Goal: Task Accomplishment & Management: Use online tool/utility

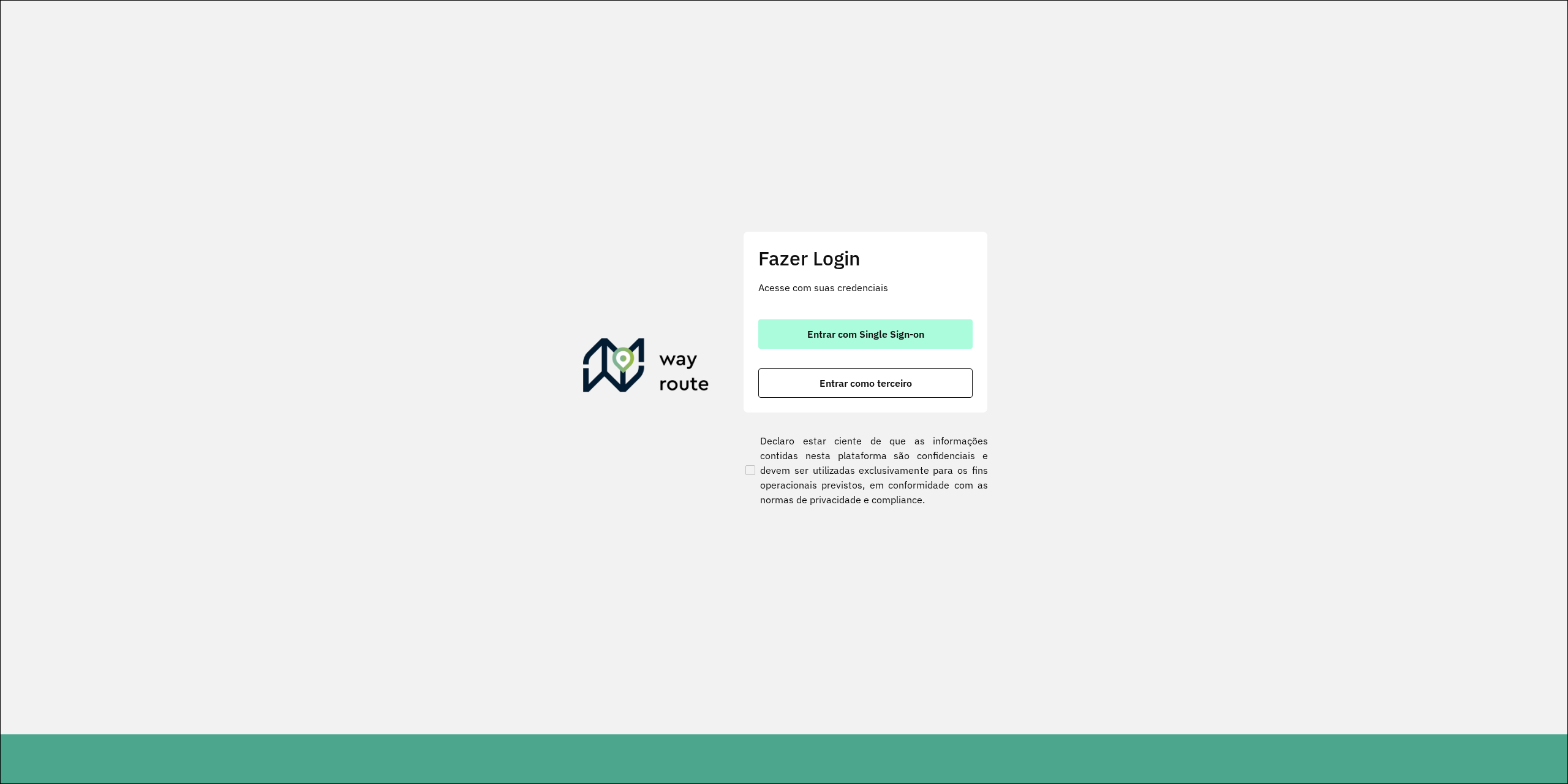
click at [861, 341] on button "Entrar com Single Sign-on" at bounding box center [865, 334] width 214 height 29
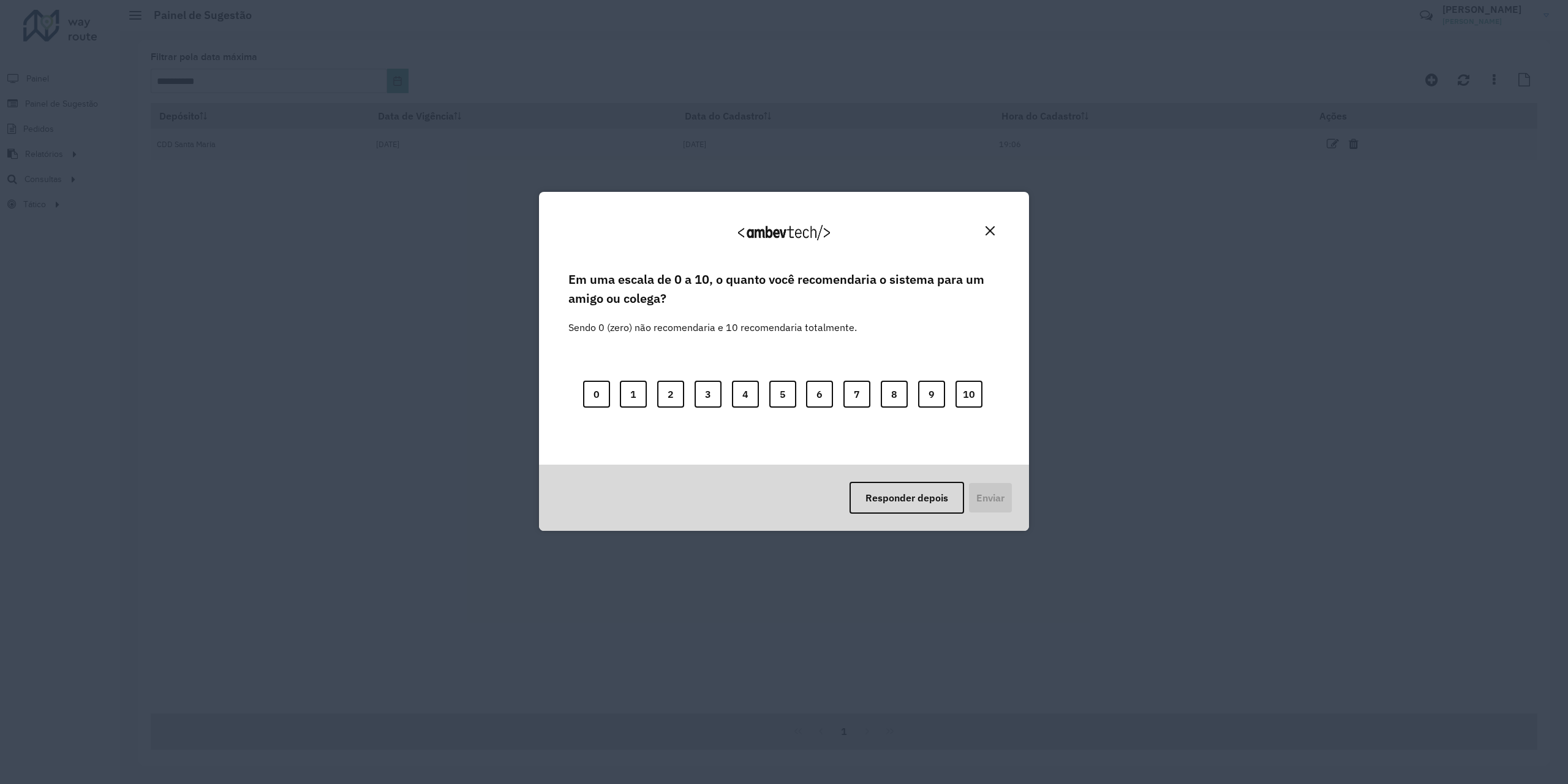
click at [987, 231] on img "Close" at bounding box center [990, 231] width 9 height 9
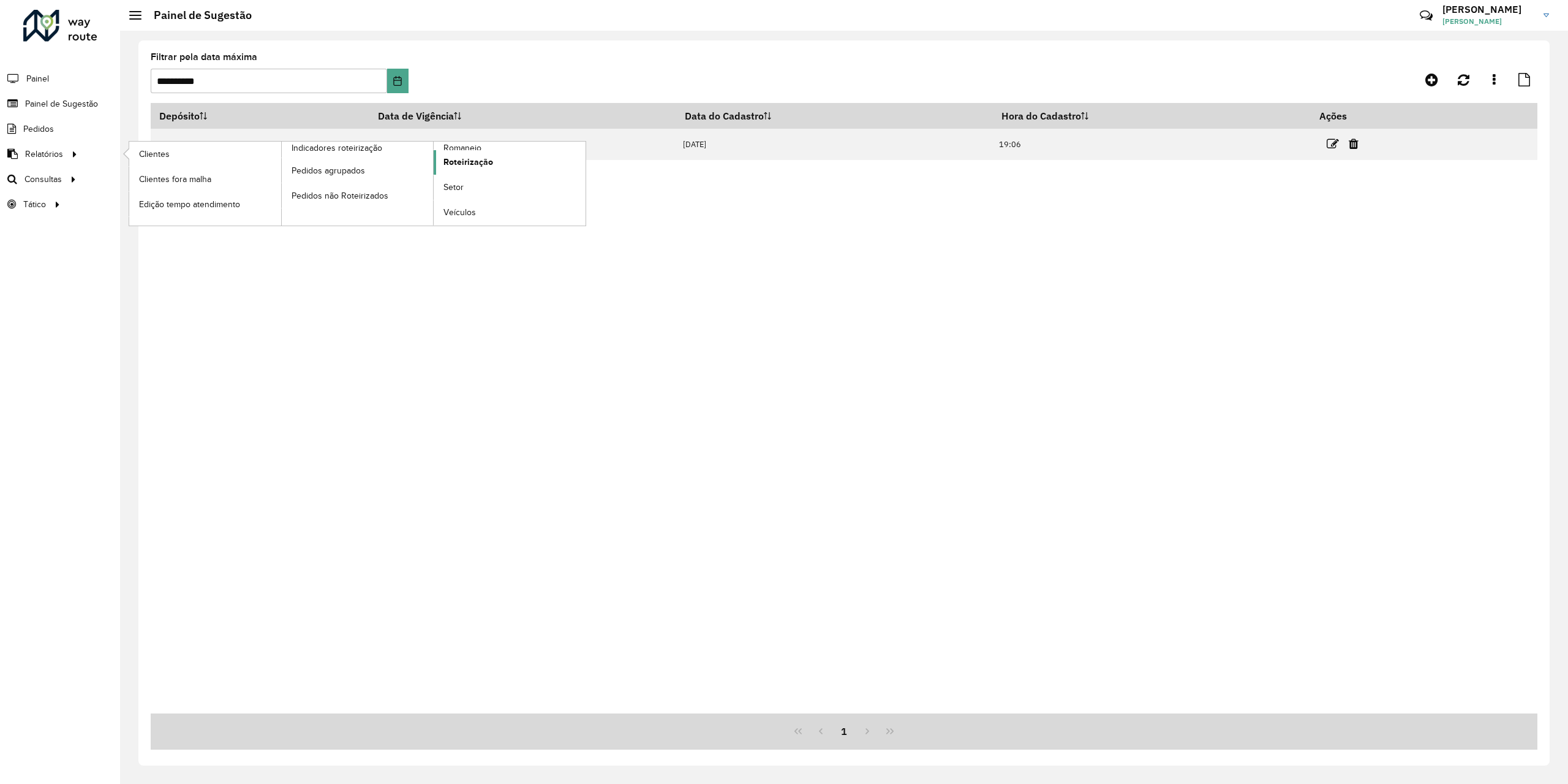
click at [510, 163] on link "Roteirização" at bounding box center [510, 163] width 152 height 24
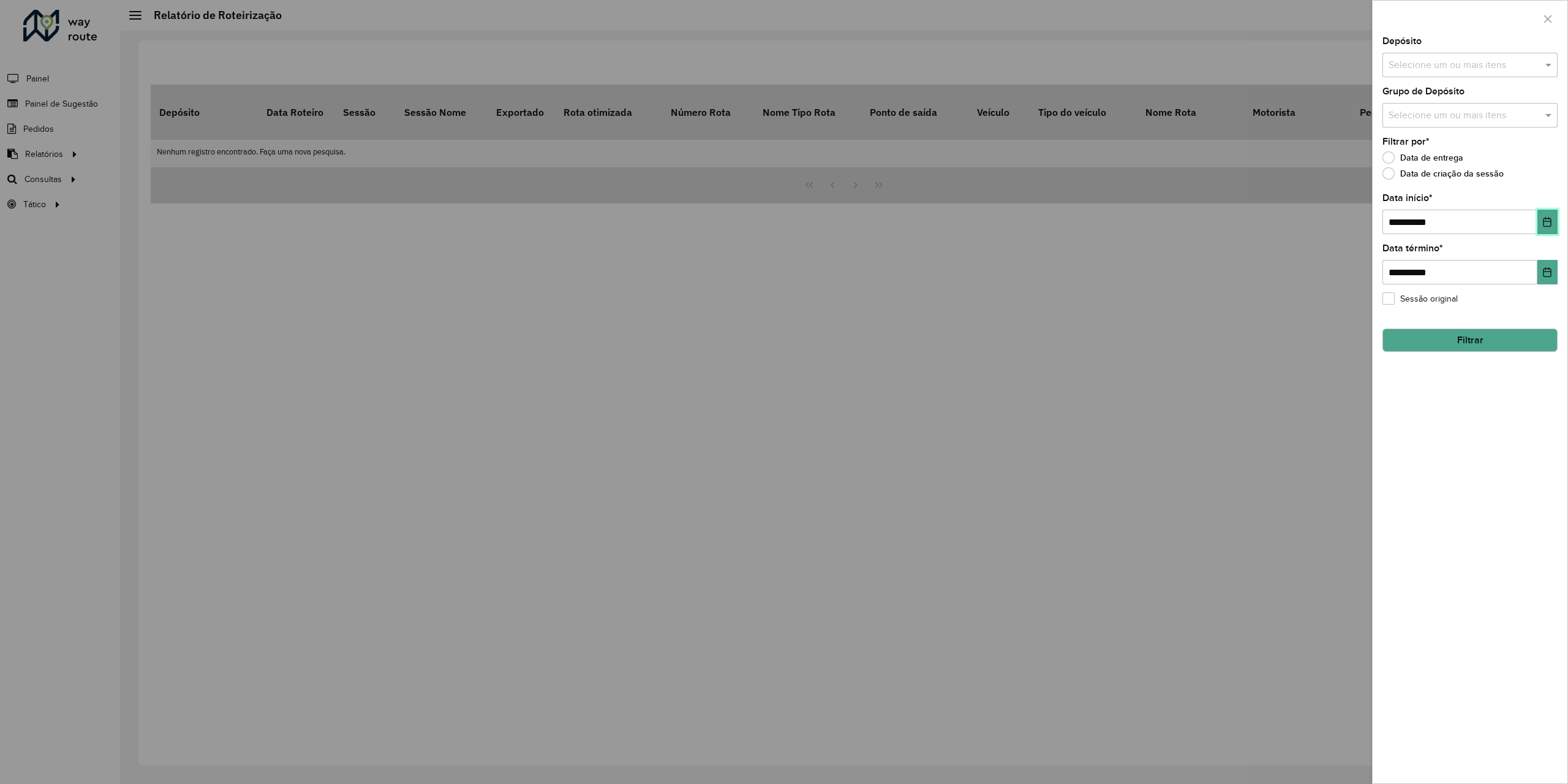
click at [1549, 229] on button "Choose Date" at bounding box center [1548, 221] width 20 height 24
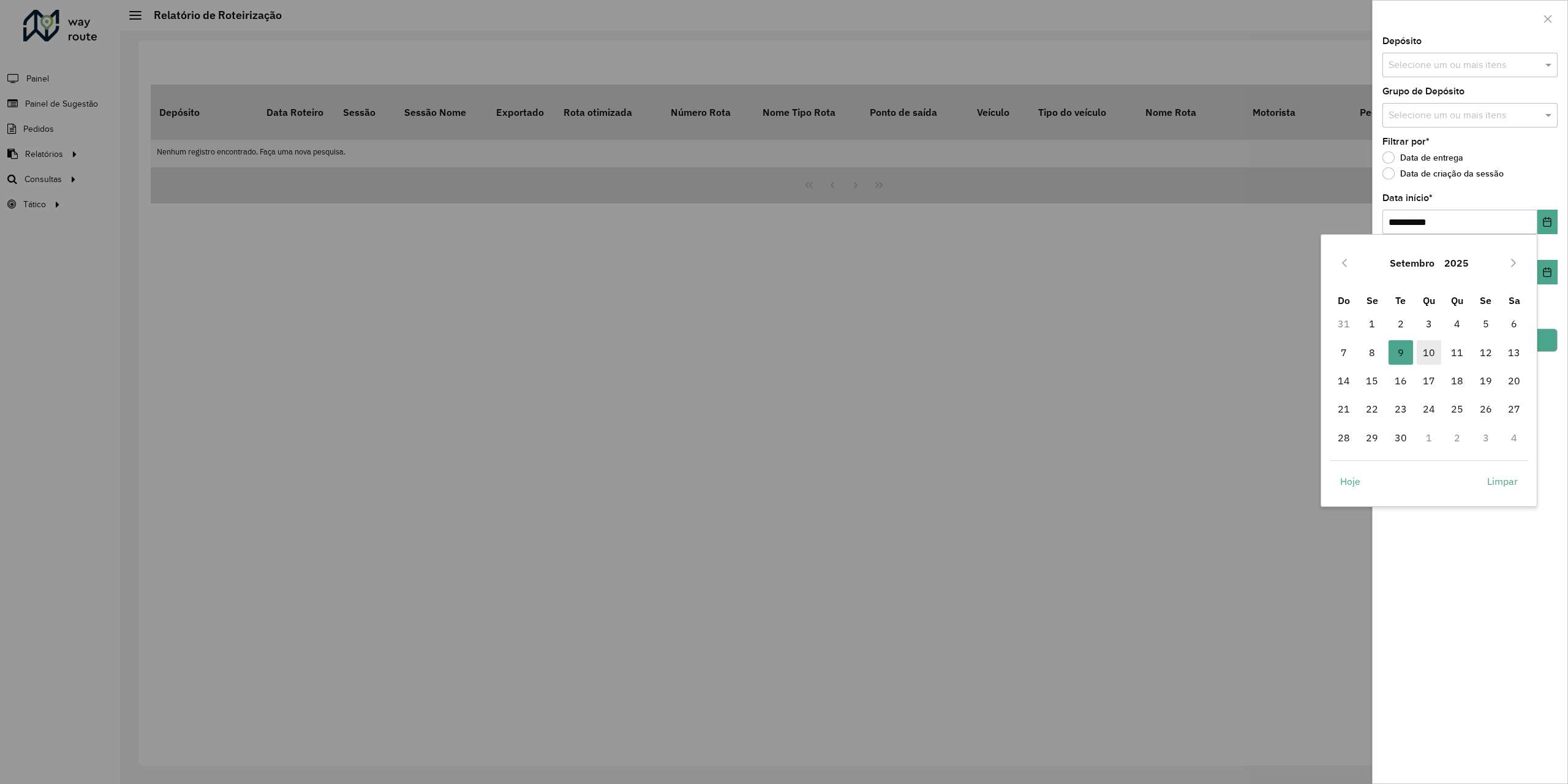
click at [1429, 346] on span "10" at bounding box center [1429, 353] width 24 height 24
type input "**********"
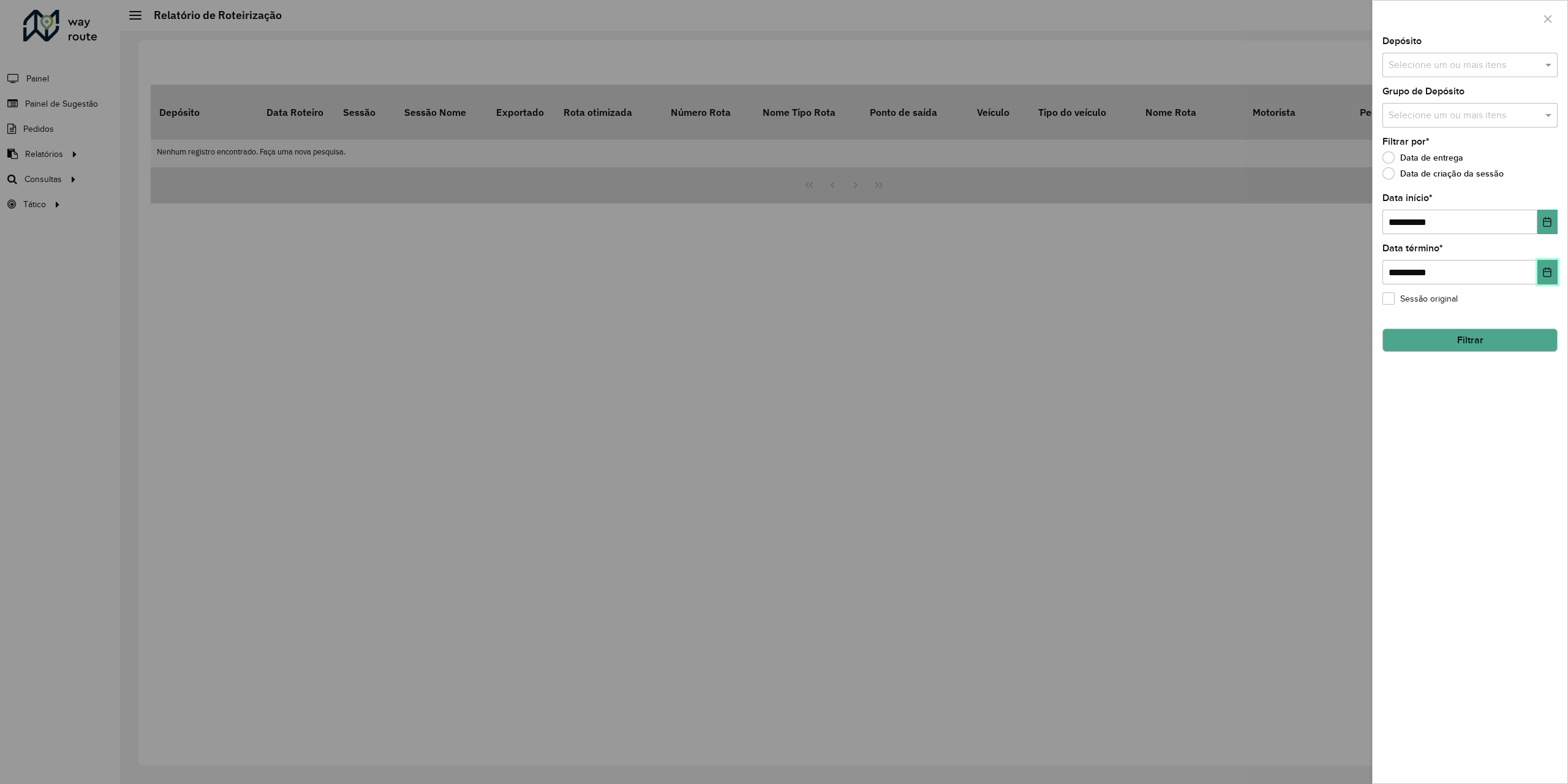
click at [1547, 268] on icon "Choose Date" at bounding box center [1547, 272] width 10 height 10
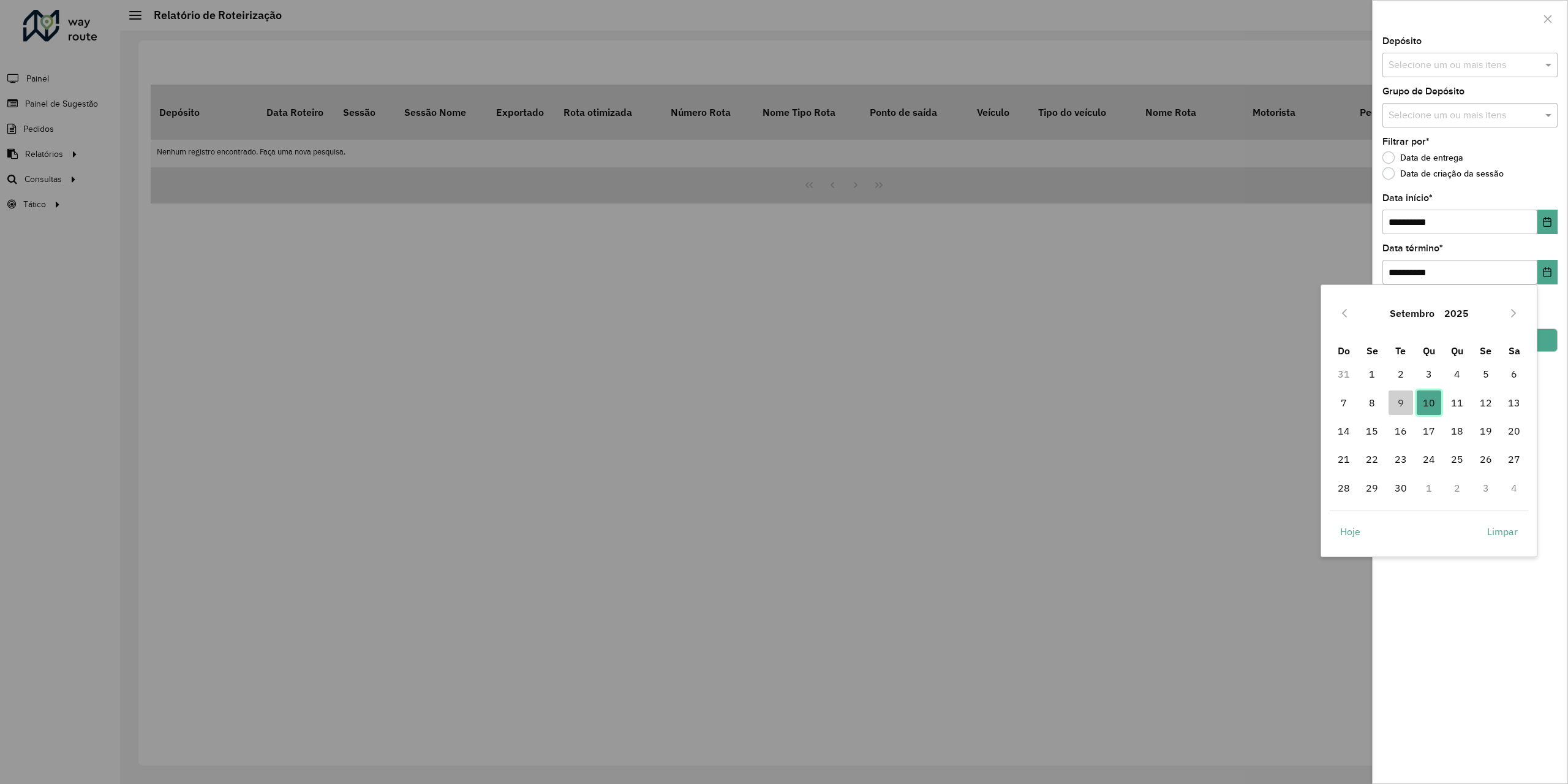
click at [1432, 408] on span "10" at bounding box center [1429, 403] width 24 height 24
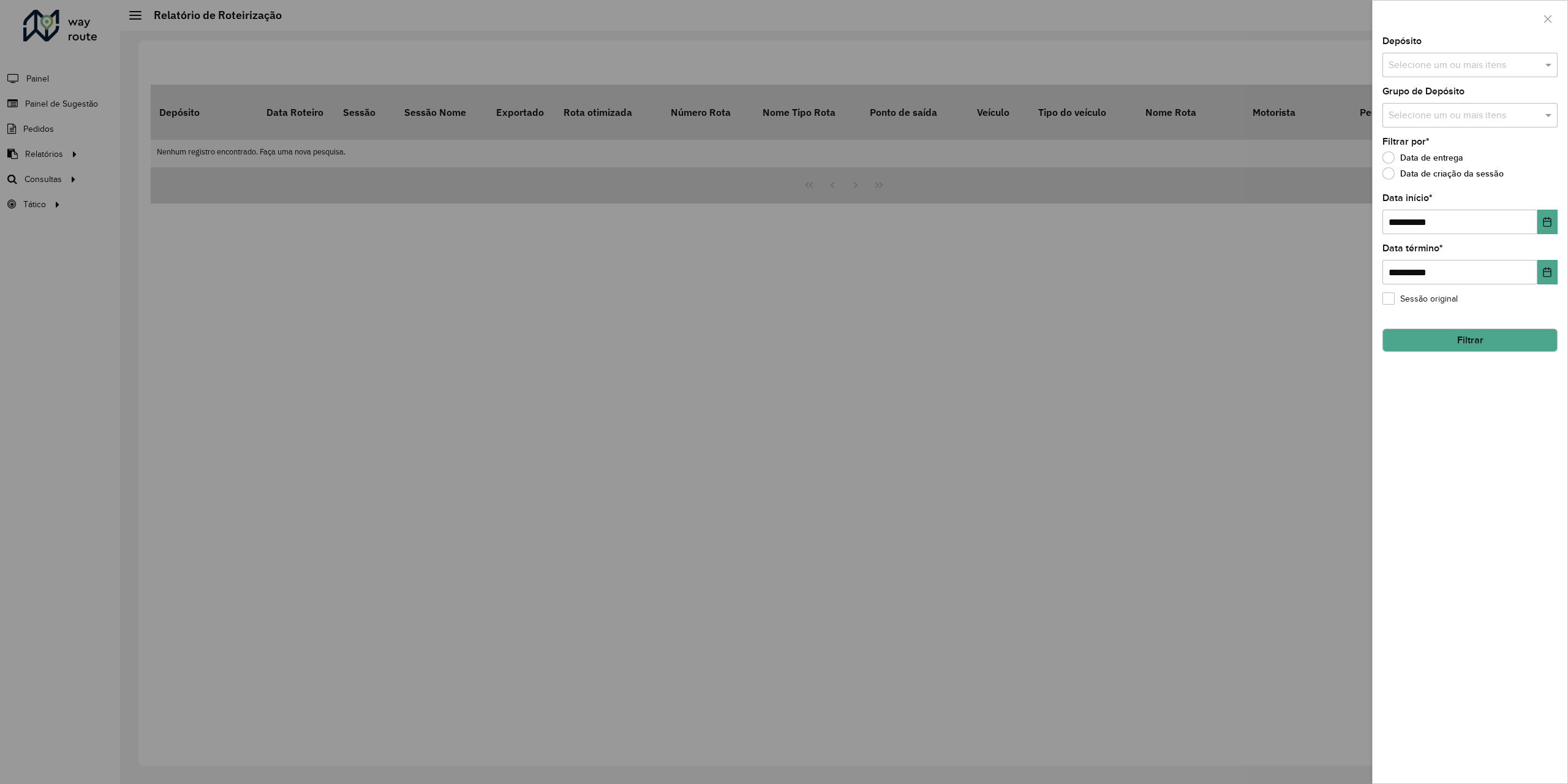
click at [1466, 348] on button "Filtrar" at bounding box center [1470, 340] width 175 height 23
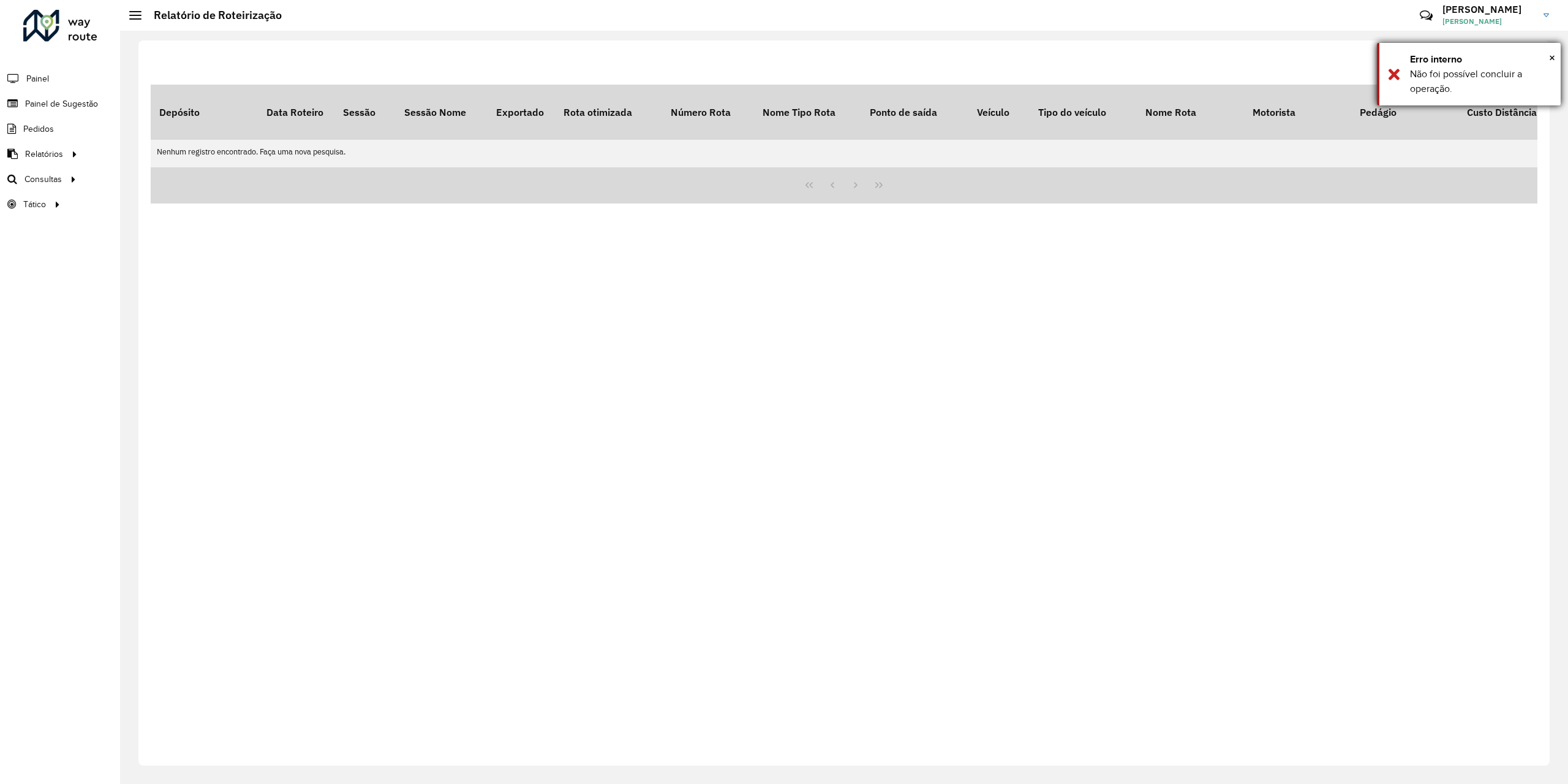
click at [1547, 59] on div "Erro interno" at bounding box center [1481, 59] width 142 height 15
click at [1446, 66] on span "Filtrar" at bounding box center [1446, 64] width 27 height 11
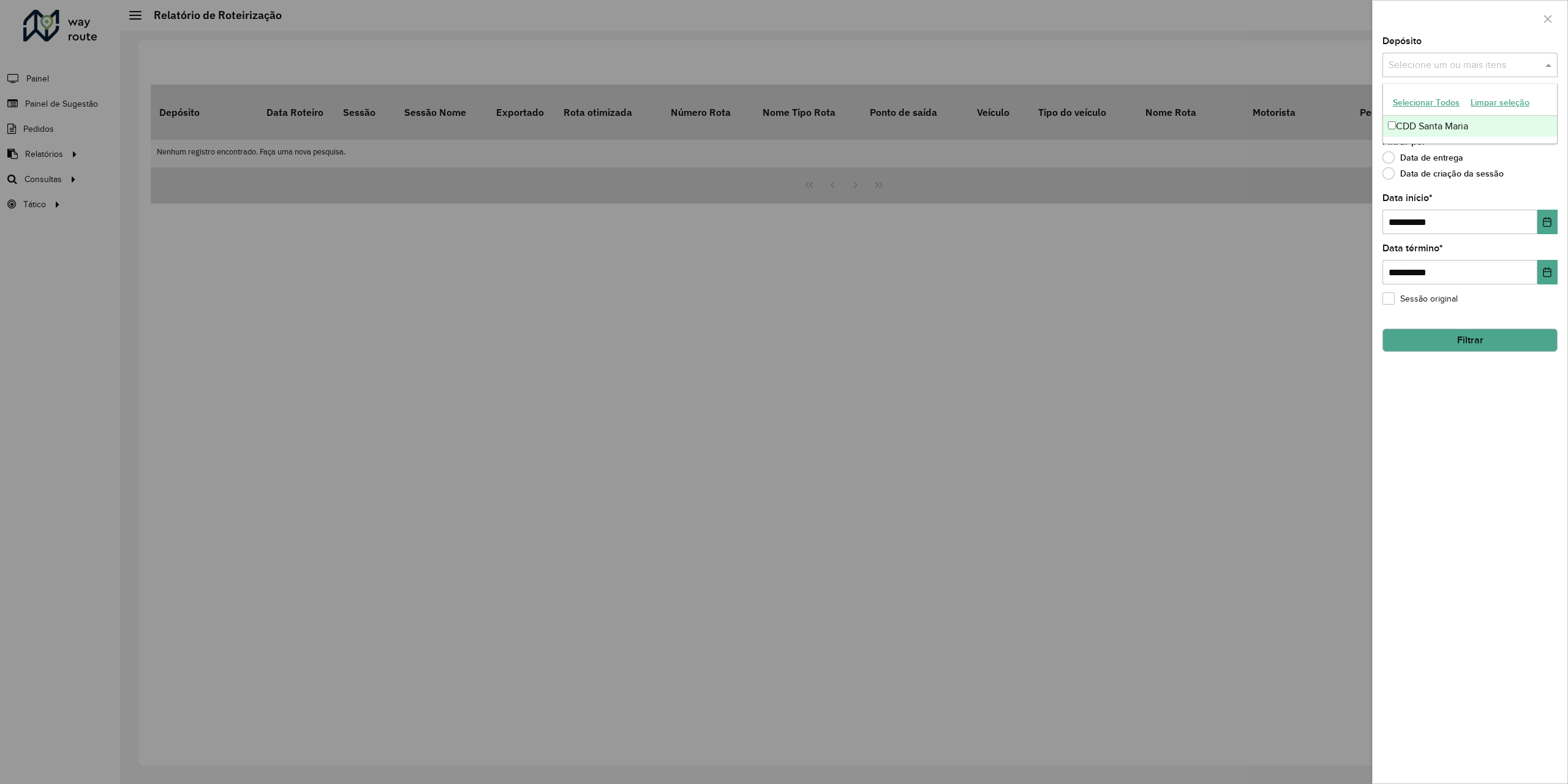
click at [1472, 68] on input "text" at bounding box center [1464, 65] width 157 height 15
click at [1428, 125] on div "CDD Santa Maria" at bounding box center [1470, 126] width 174 height 21
click at [1506, 329] on button "Filtrar" at bounding box center [1470, 340] width 175 height 23
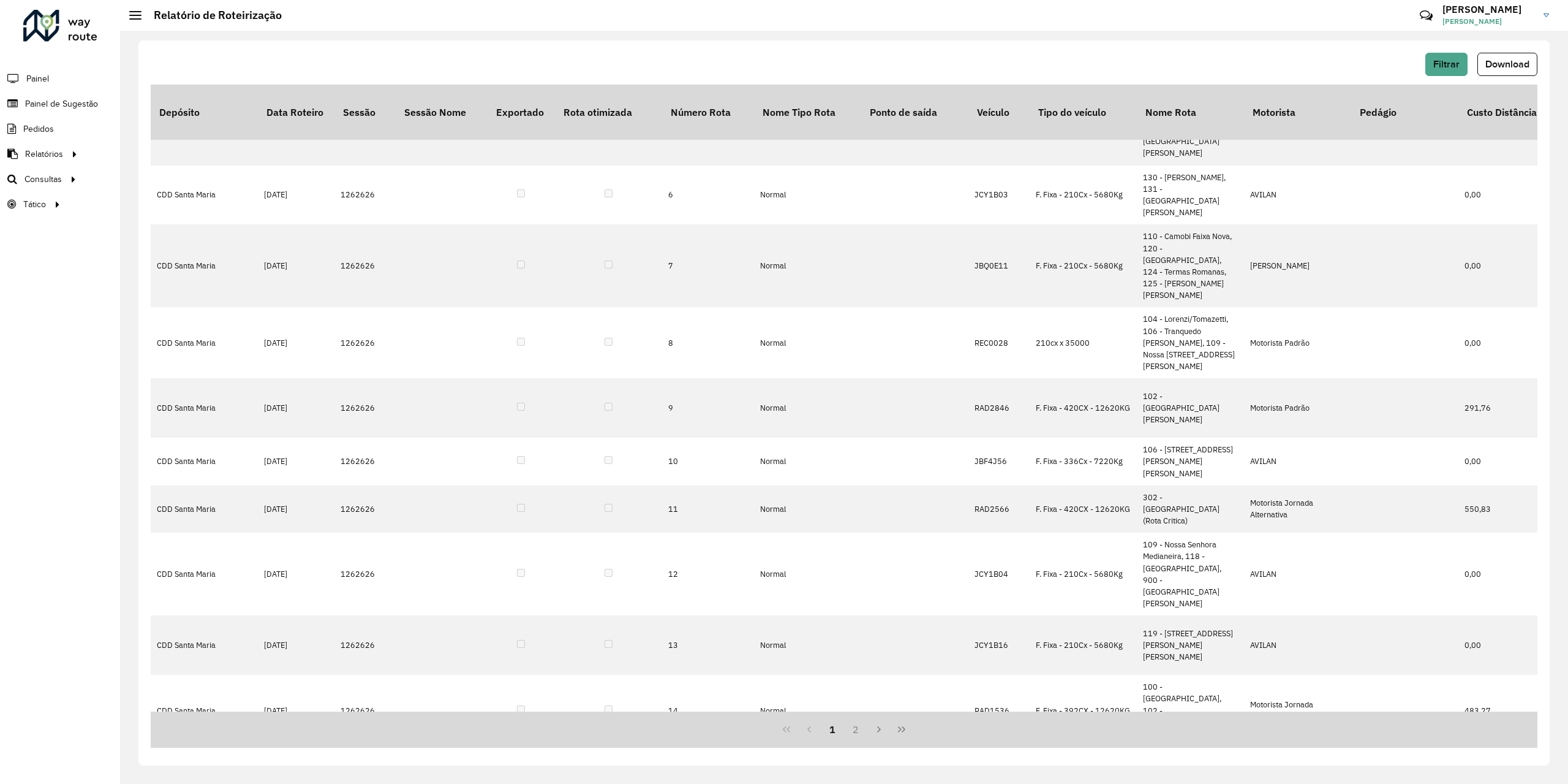
scroll to position [345, 0]
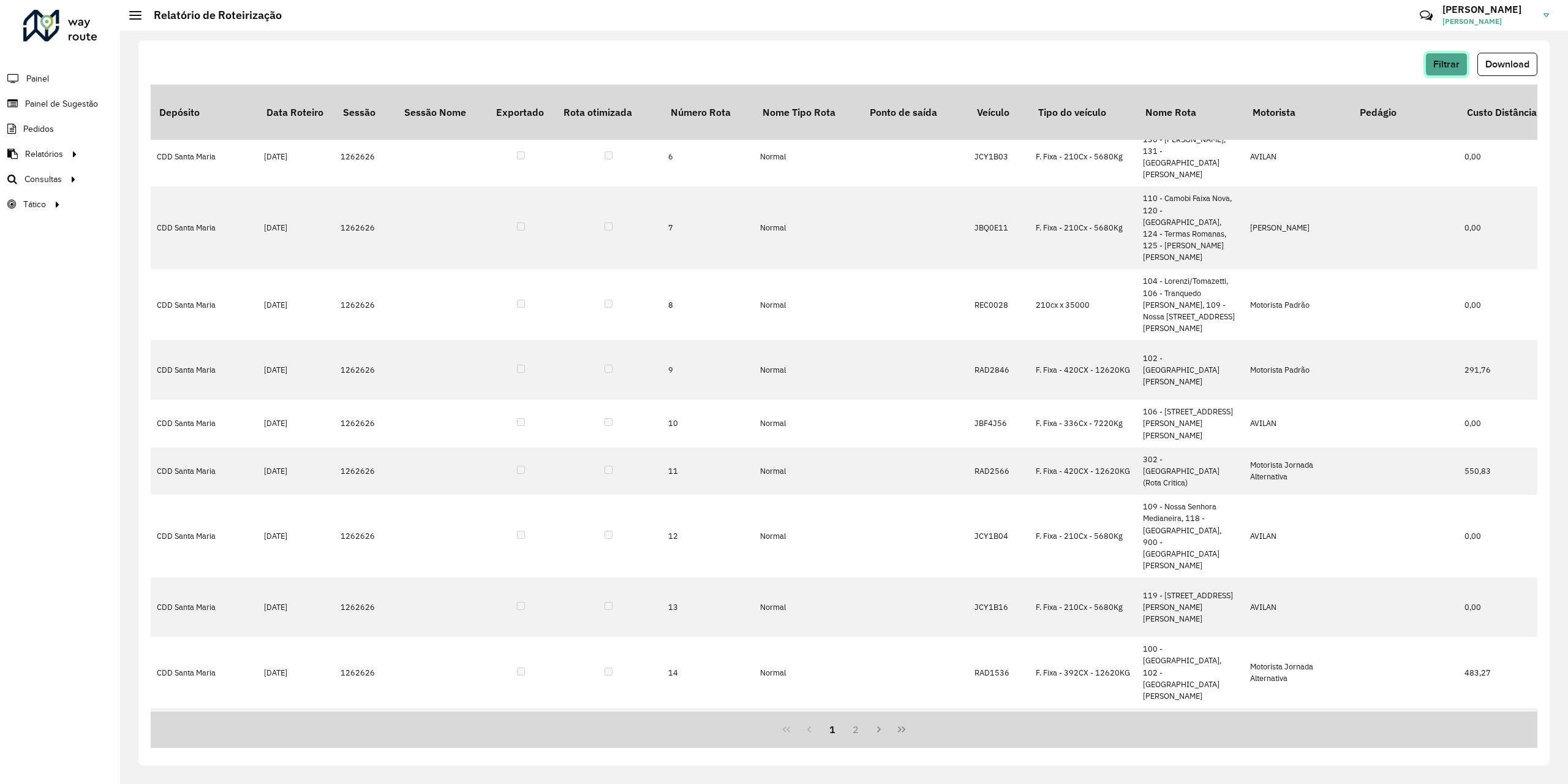
click at [1440, 66] on span "Filtrar" at bounding box center [1446, 64] width 27 height 11
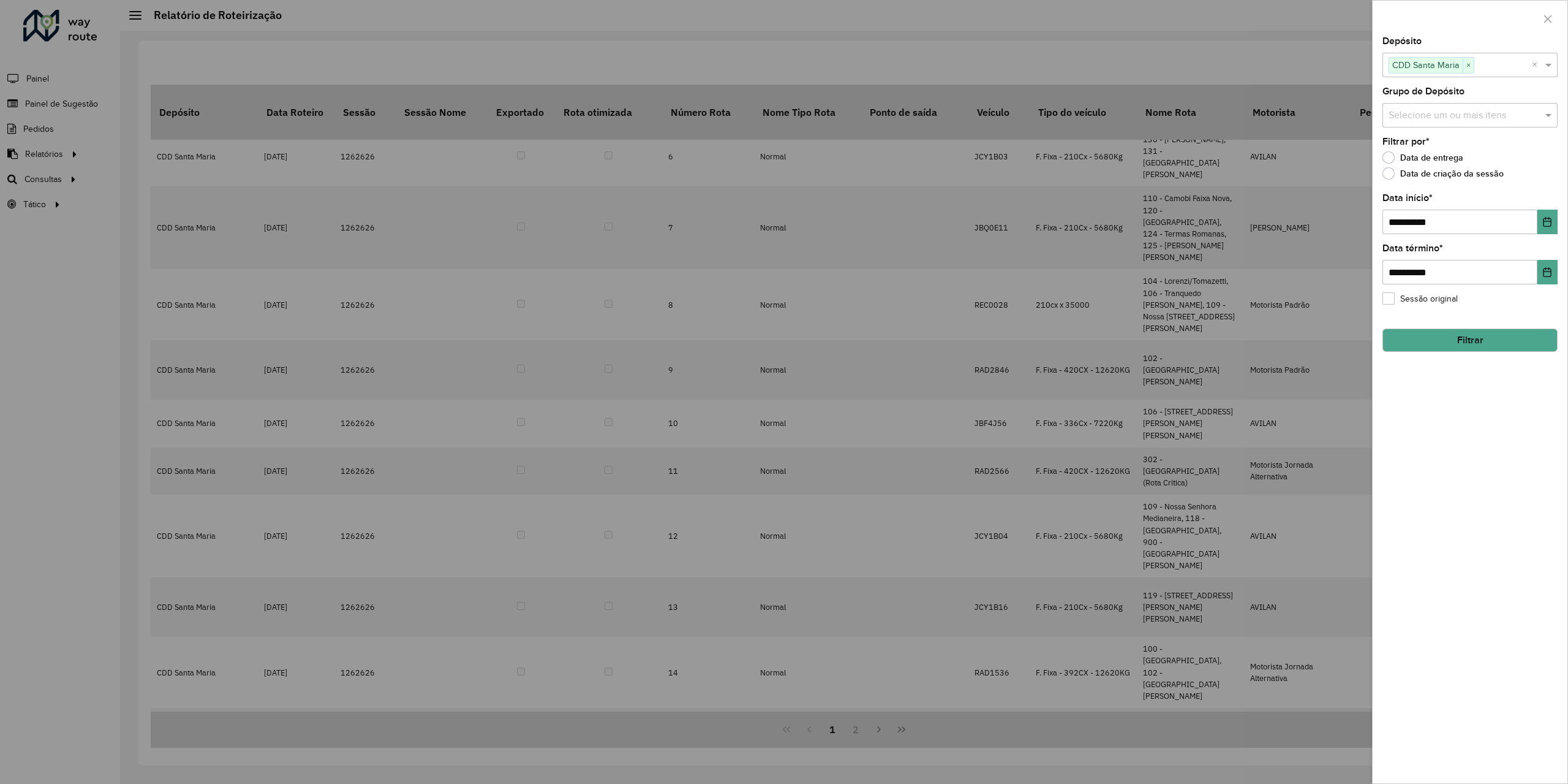
click at [1497, 349] on button "Filtrar" at bounding box center [1470, 340] width 175 height 23
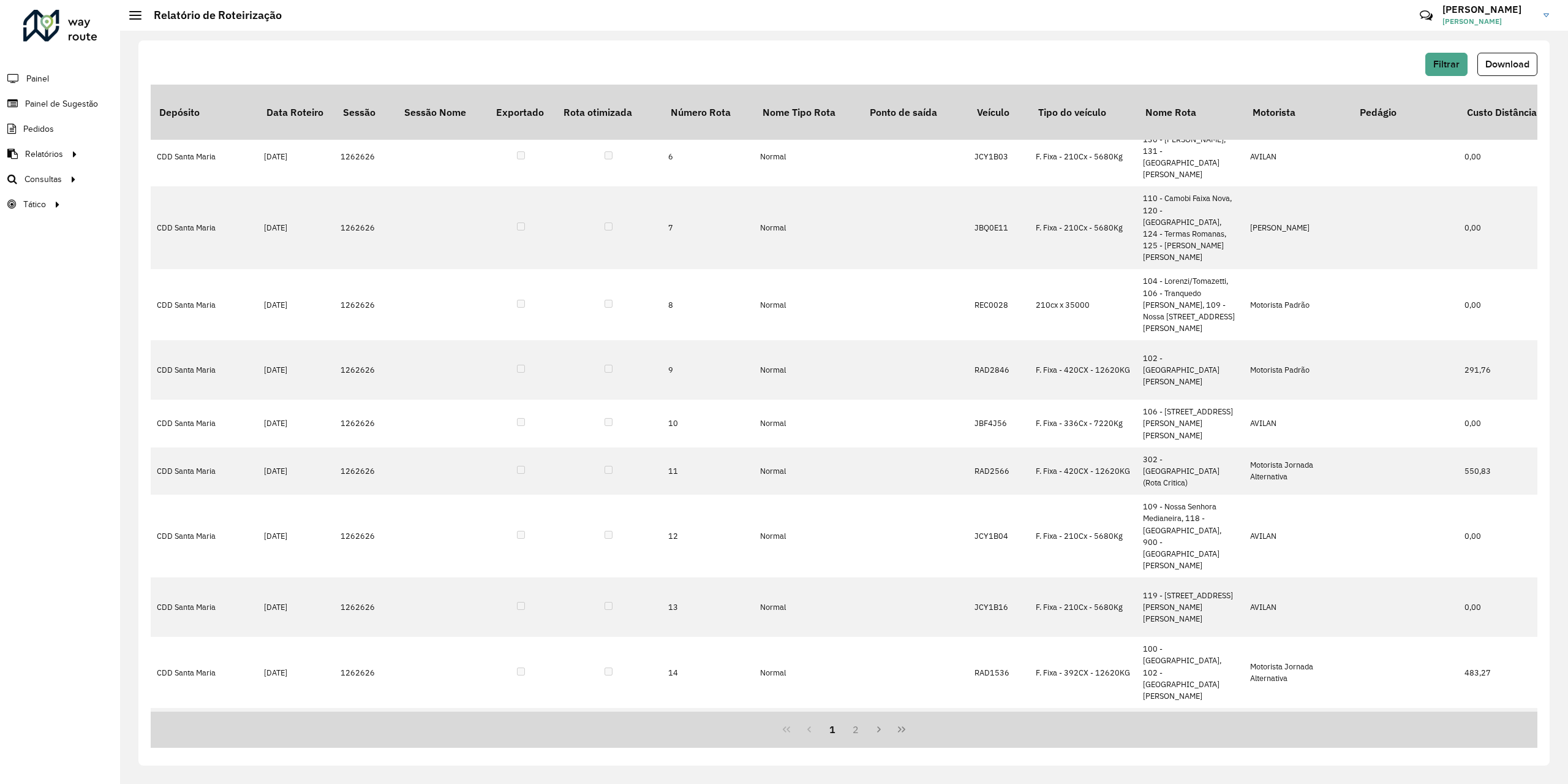
click at [27, 352] on div "Roteirizador AmbevTech Painel Painel de Sugestão Pedidos Relatórios Clientes Cl…" at bounding box center [60, 392] width 120 height 784
click at [180, 181] on span "Roteirização" at bounding box center [163, 179] width 49 height 13
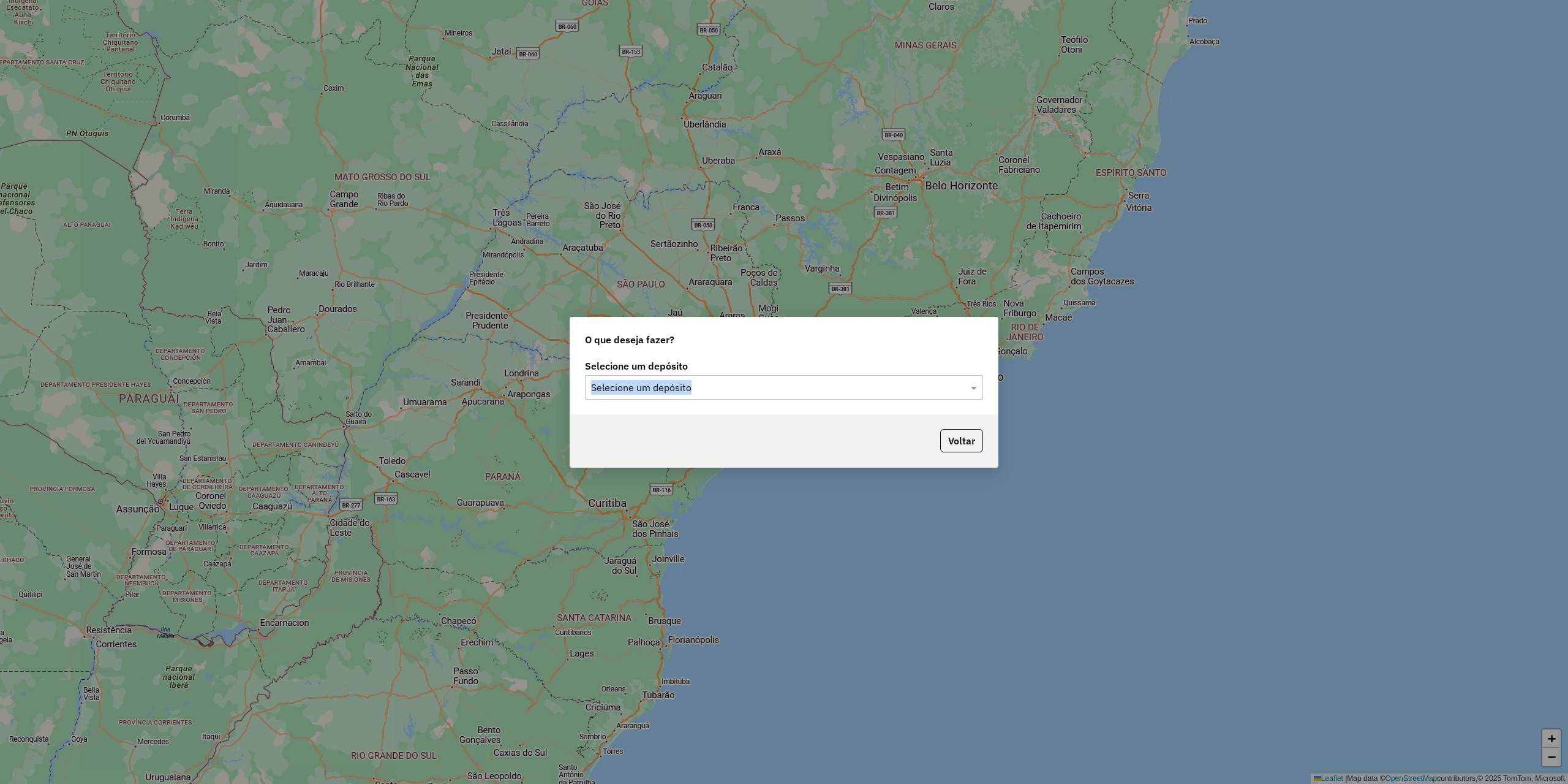
click at [721, 375] on div "Selecione um depósito Selecione um depósito" at bounding box center [784, 381] width 398 height 38
click at [693, 391] on input "text" at bounding box center [771, 388] width 362 height 15
click at [664, 429] on div "CDD Santa Maria" at bounding box center [784, 423] width 397 height 21
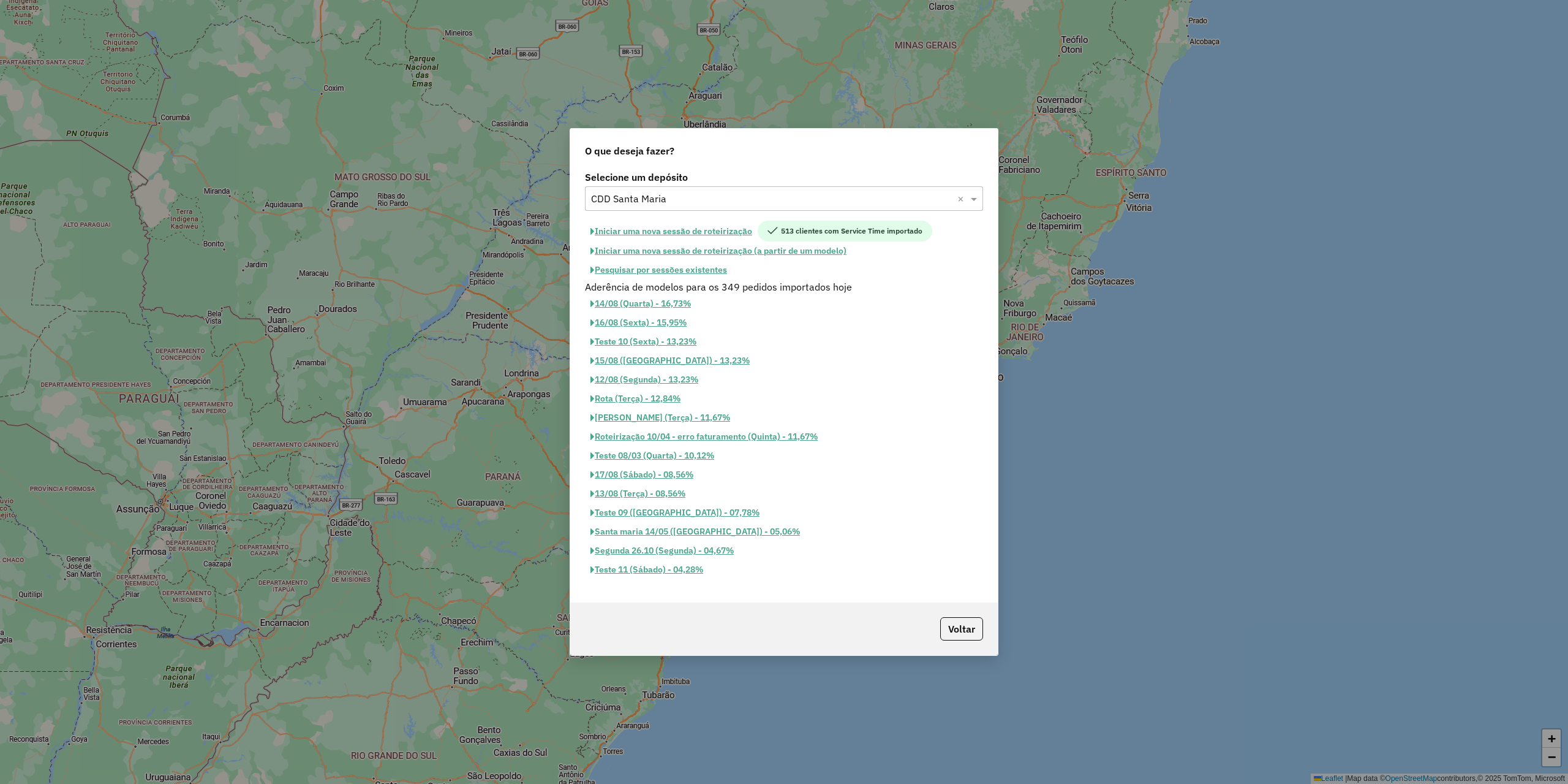
click at [706, 277] on button "Pesquisar por sessões existentes" at bounding box center [659, 269] width 148 height 19
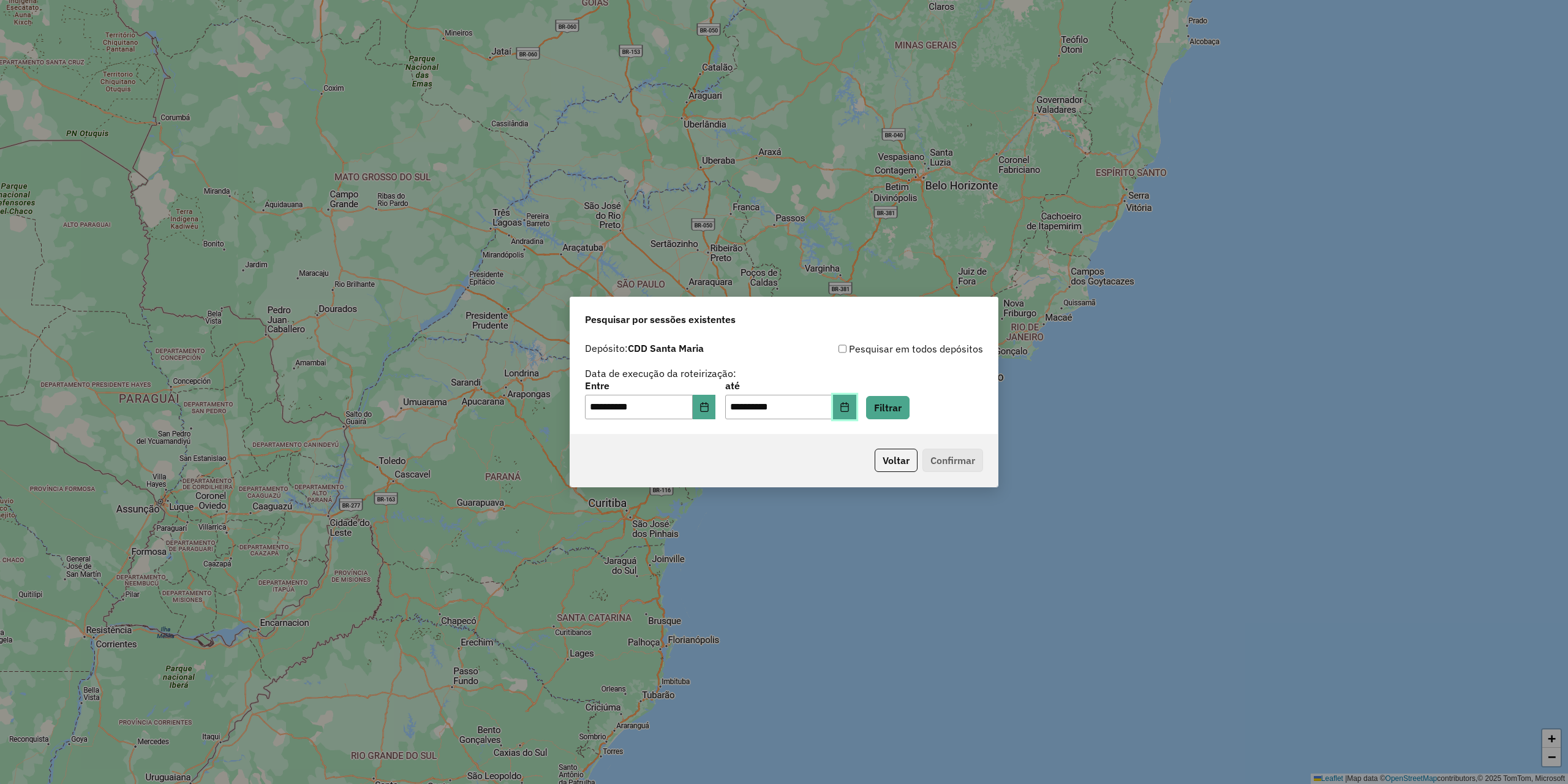
click at [851, 400] on button "Choose Date" at bounding box center [845, 407] width 23 height 24
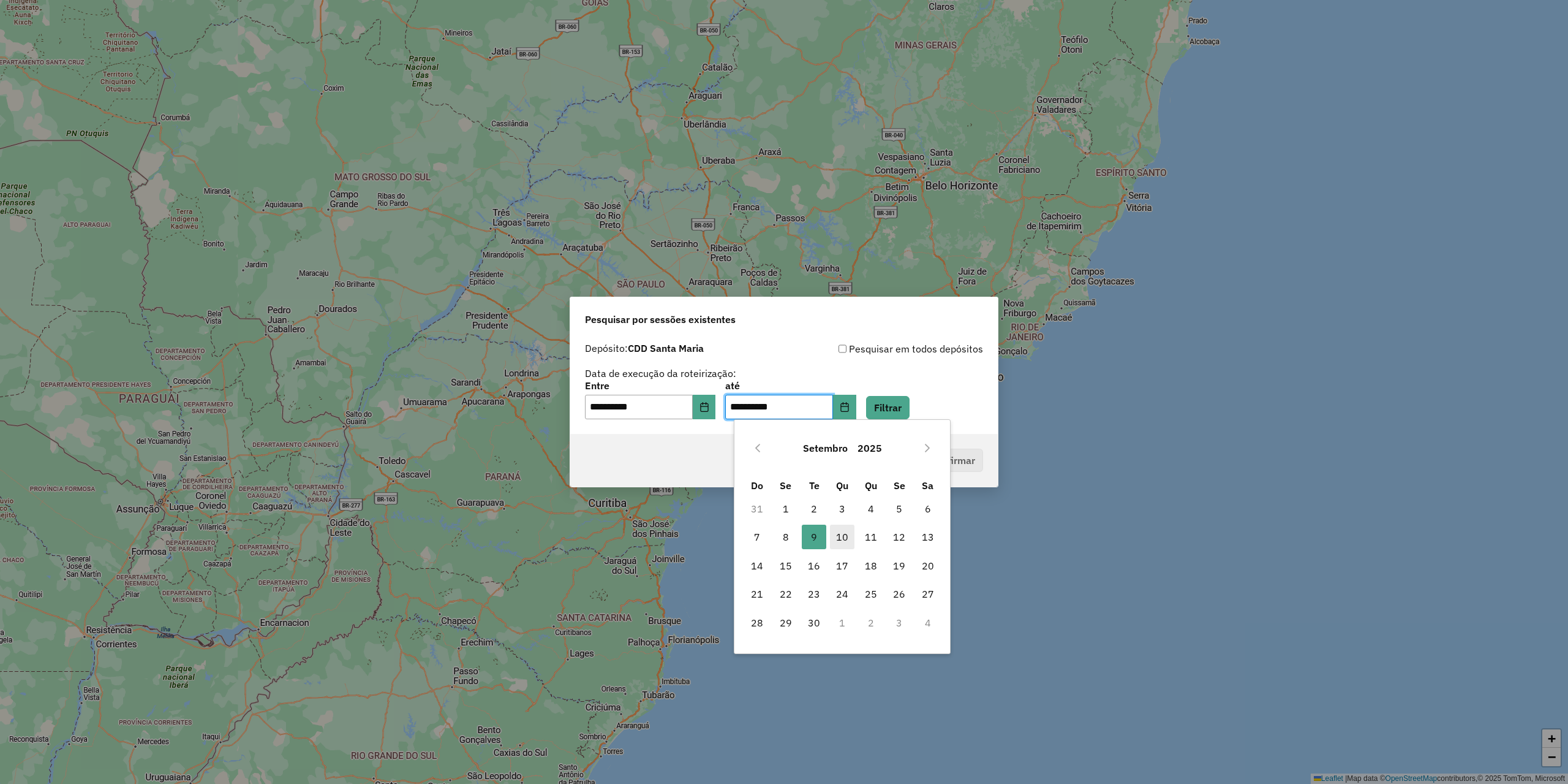
click at [852, 527] on span "10" at bounding box center [842, 537] width 24 height 24
type input "**********"
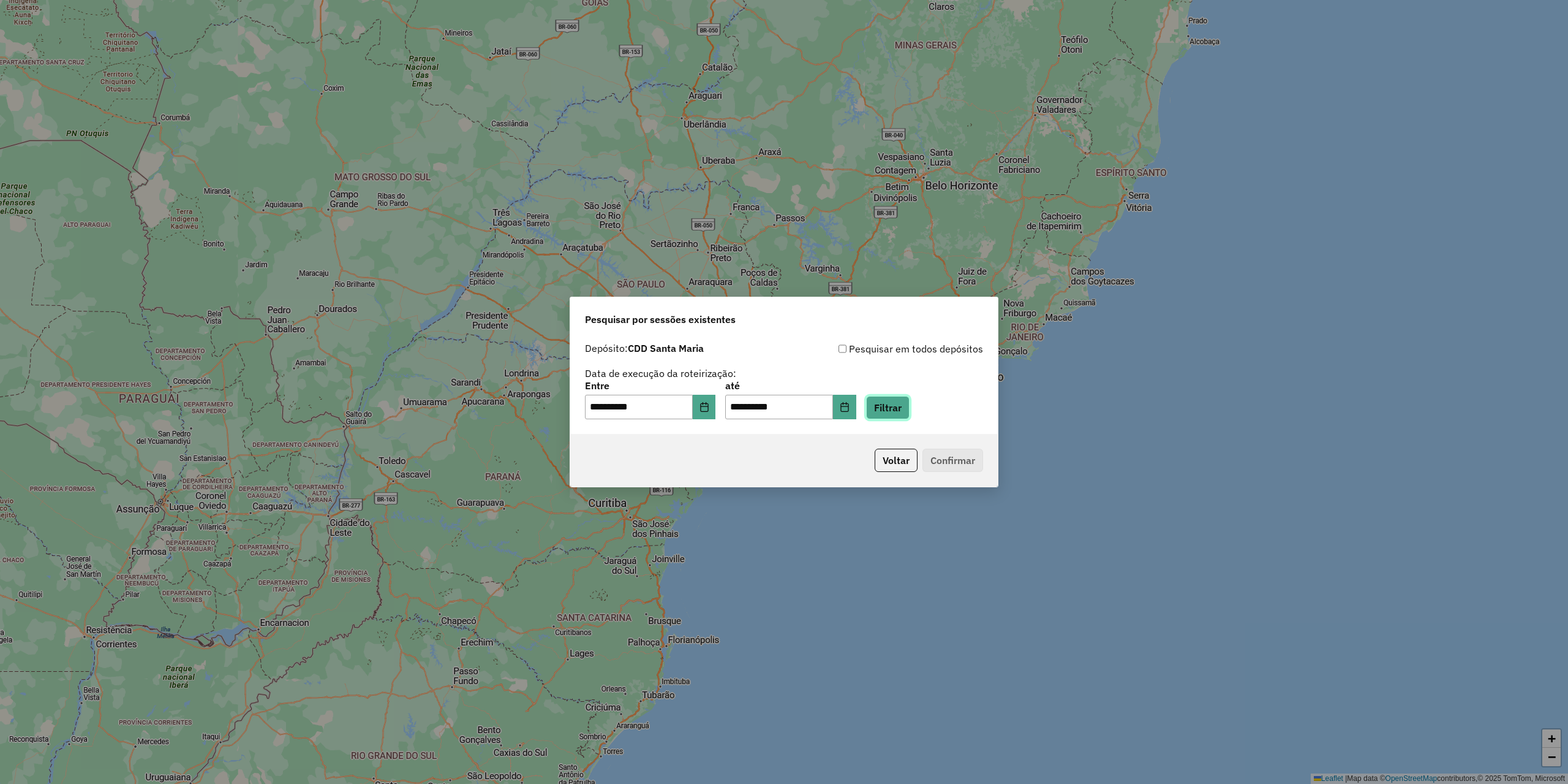
click at [909, 401] on button "Filtrar" at bounding box center [888, 407] width 44 height 23
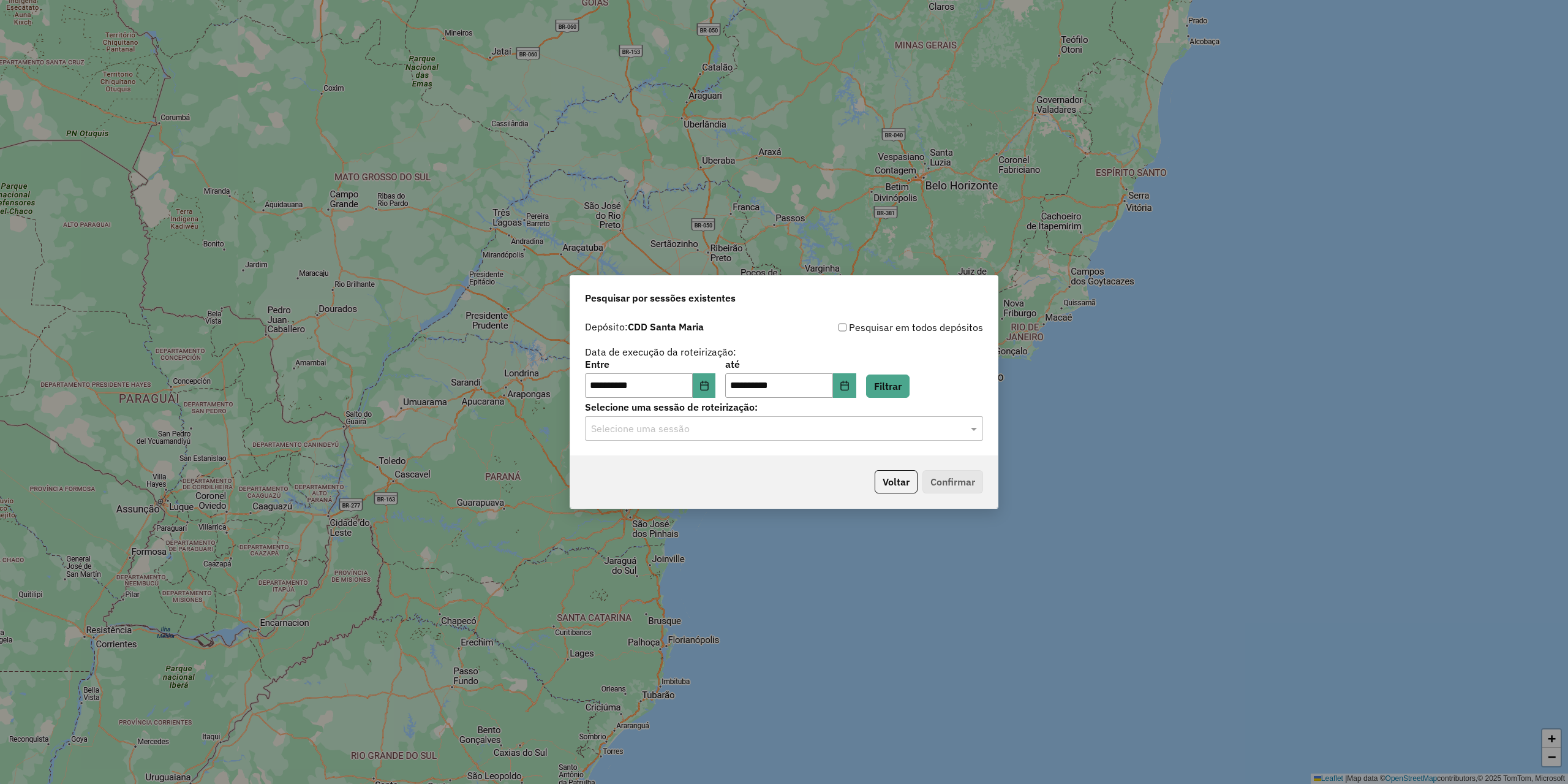
click at [794, 426] on input "text" at bounding box center [771, 429] width 362 height 15
click at [716, 484] on div "1262626 - 10/09/2025 17:57" at bounding box center [784, 484] width 397 height 21
click at [966, 488] on button "Confirmar" at bounding box center [953, 482] width 61 height 23
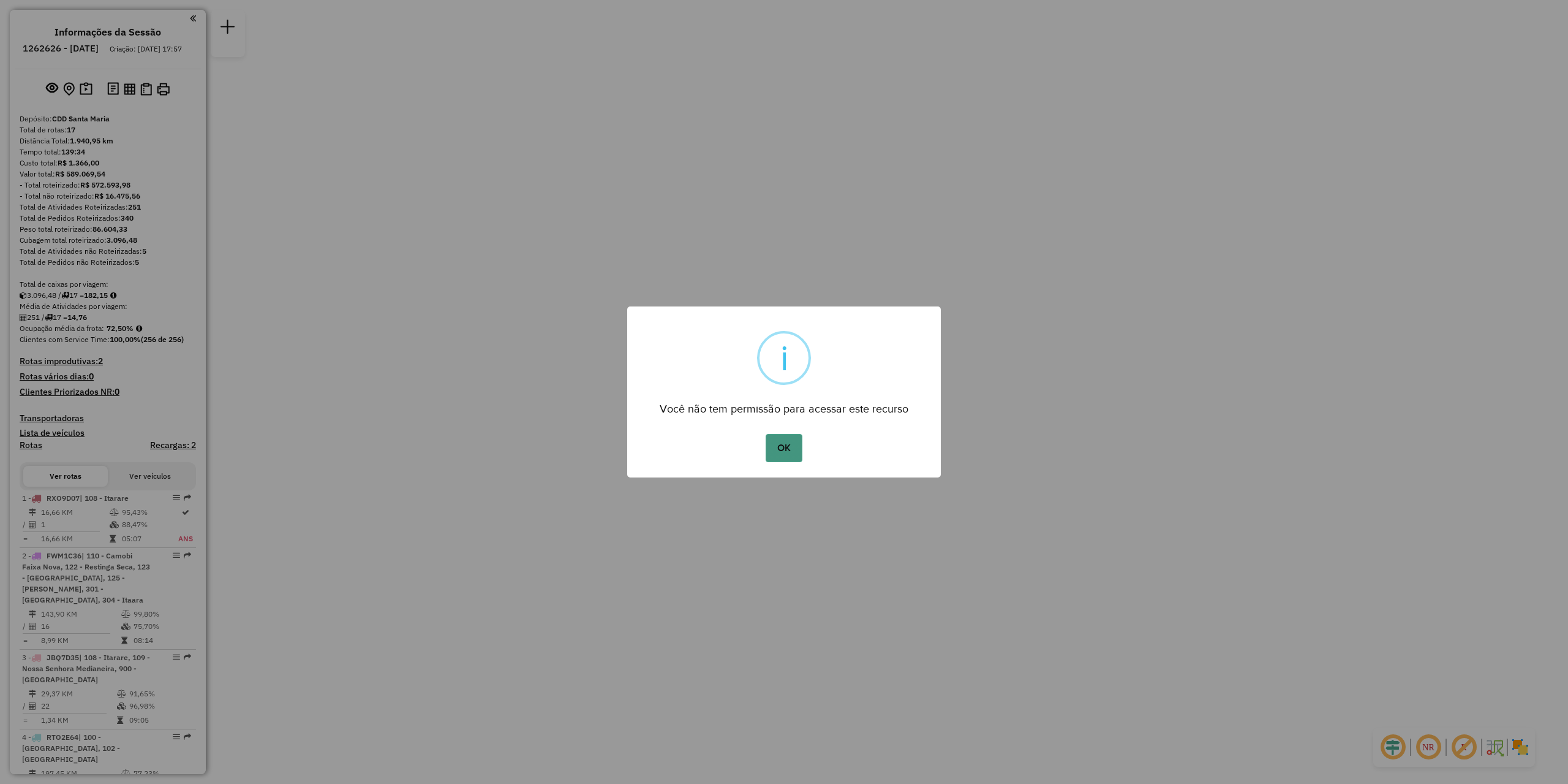
click at [773, 457] on button "OK" at bounding box center [784, 448] width 36 height 28
